Goal: Information Seeking & Learning: Learn about a topic

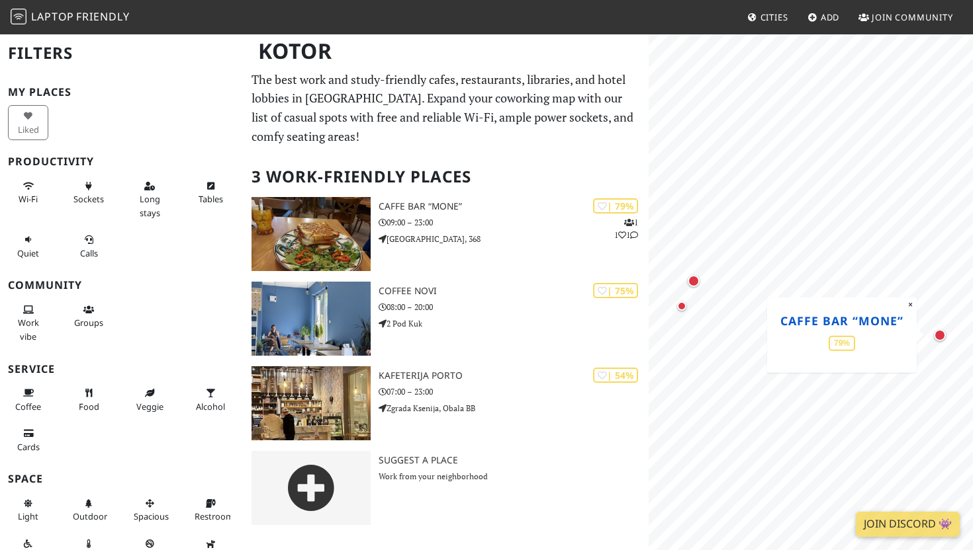
click at [846, 318] on link "Caffe bar “Mone”" at bounding box center [841, 320] width 123 height 16
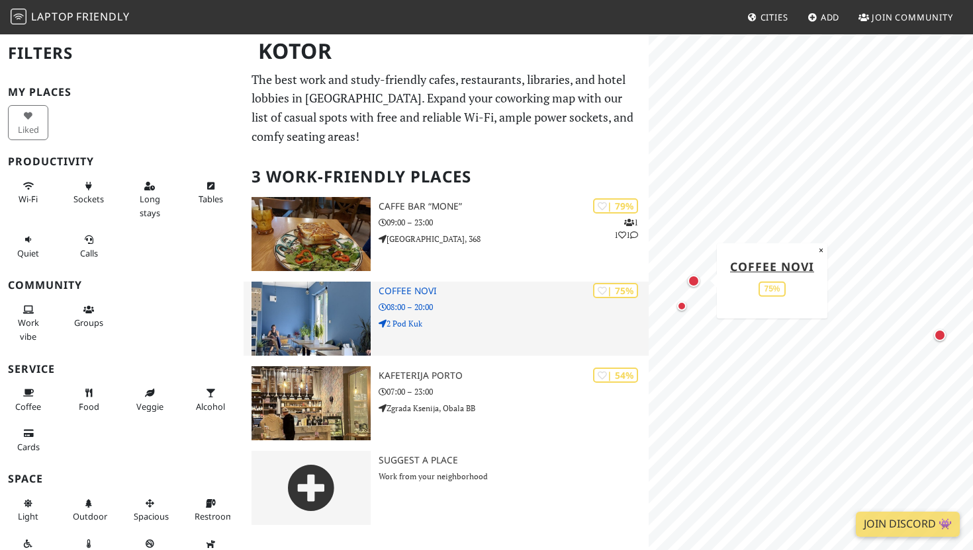
click at [395, 291] on h3 "Coffee Novi" at bounding box center [513, 291] width 270 height 11
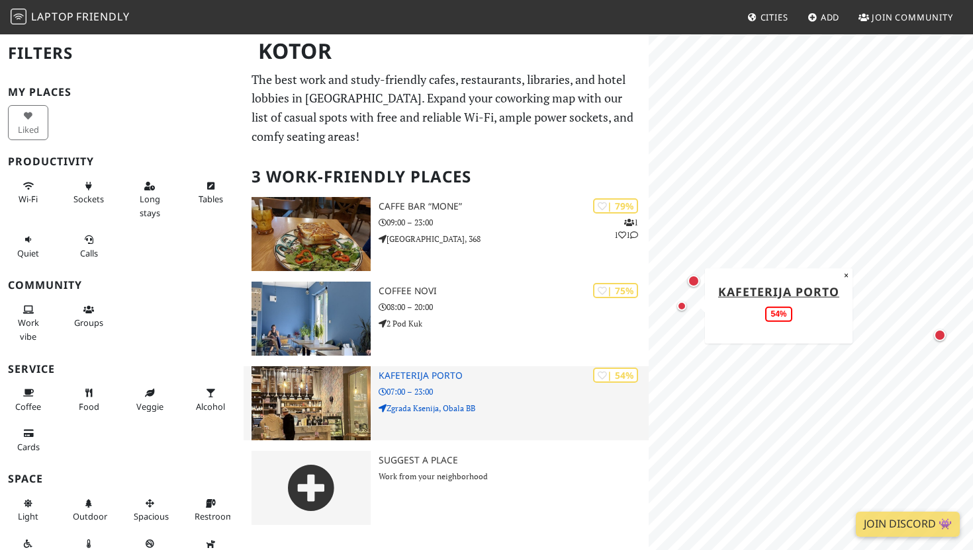
click at [391, 376] on h3 "Kafeterija Porto" at bounding box center [513, 375] width 270 height 11
click at [427, 376] on h3 "Kafeterija Porto" at bounding box center [513, 375] width 270 height 11
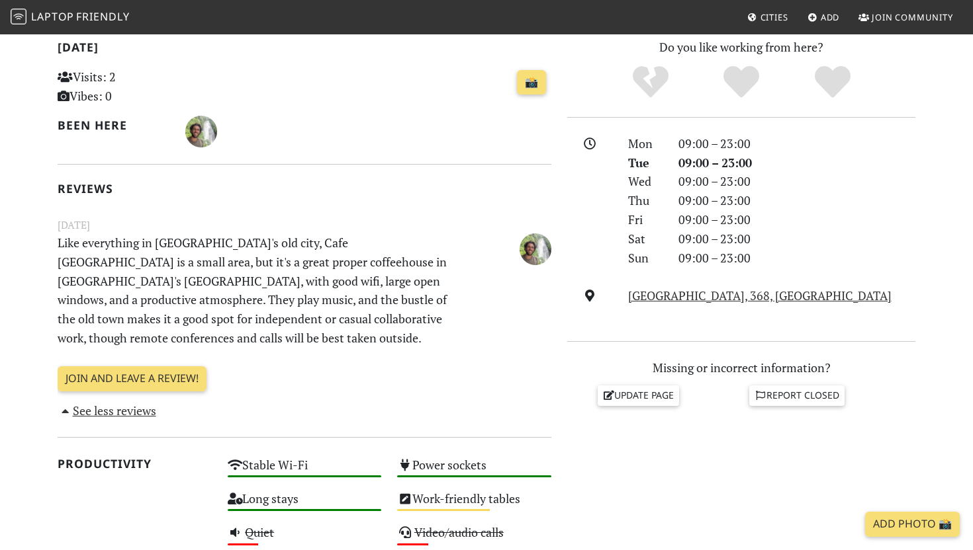
scroll to position [300, 0]
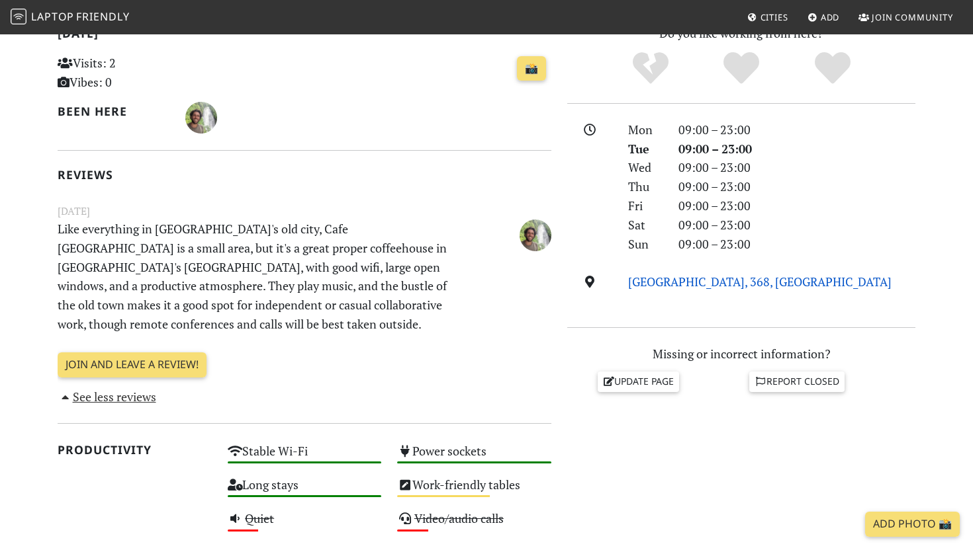
click at [689, 284] on link "Stari grad, 368, Kotor" at bounding box center [759, 282] width 263 height 16
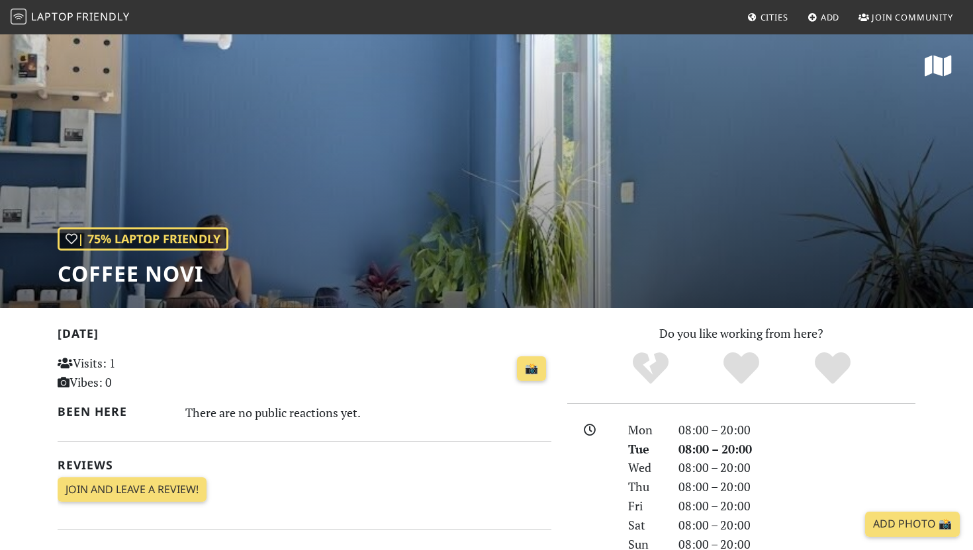
scroll to position [152, 0]
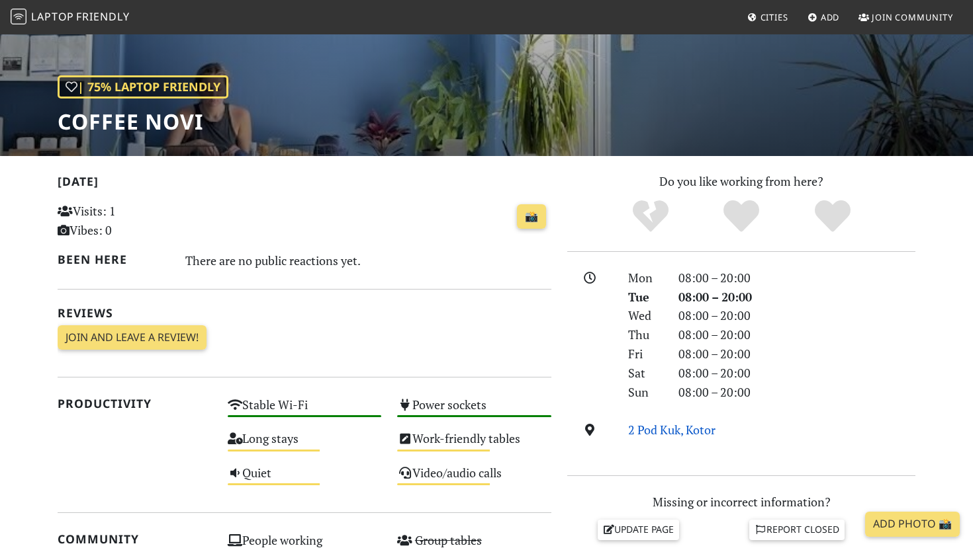
click at [675, 431] on link "2 Pod Kuk, Kotor" at bounding box center [671, 430] width 87 height 16
